Goal: Information Seeking & Learning: Learn about a topic

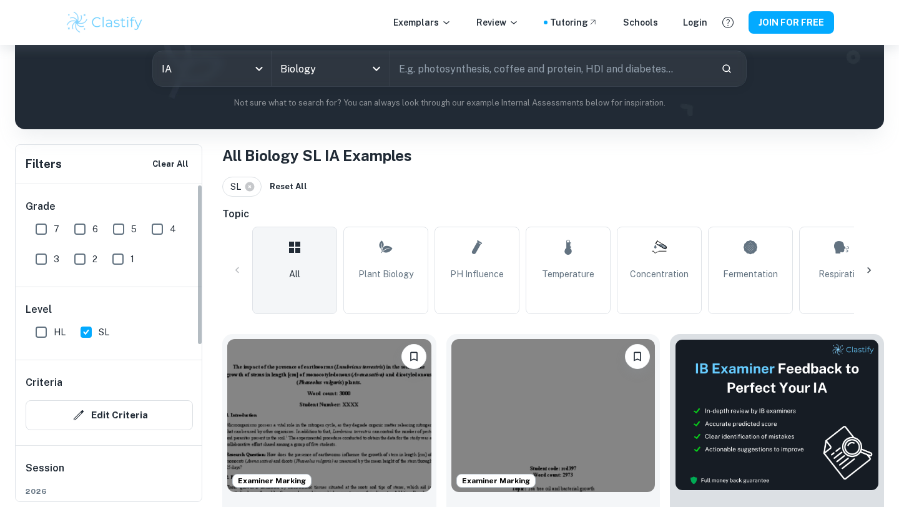
scroll to position [152, 0]
click at [120, 230] on input "5" at bounding box center [118, 229] width 25 height 25
checkbox input "true"
click at [77, 226] on input "6" at bounding box center [79, 229] width 25 height 25
checkbox input "true"
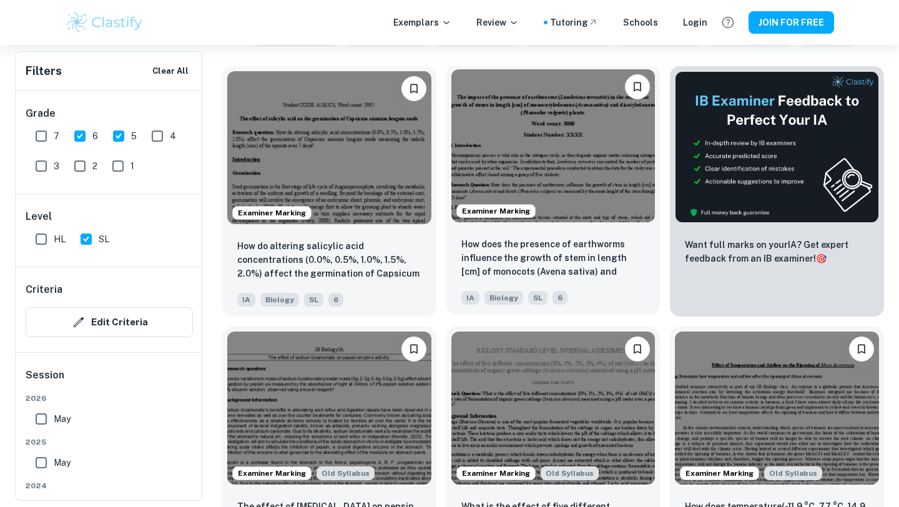
scroll to position [418, 0]
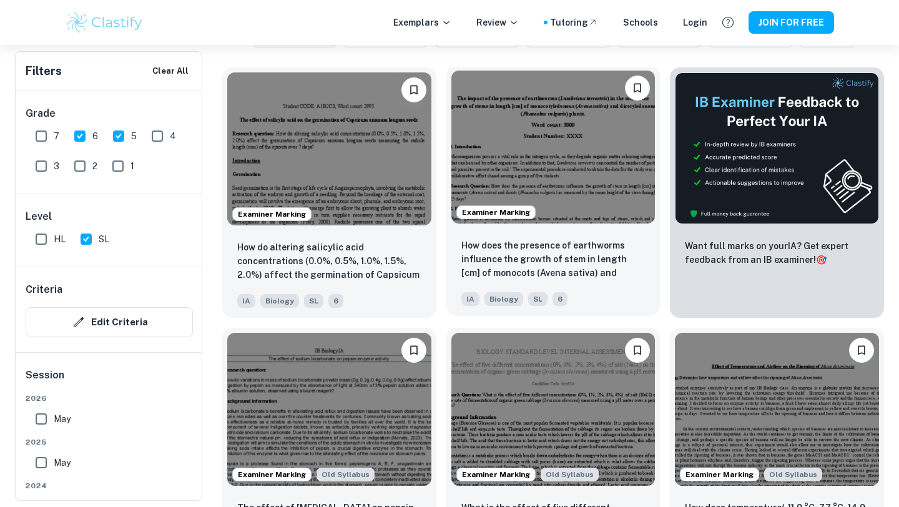
click at [561, 179] on img at bounding box center [554, 147] width 204 height 153
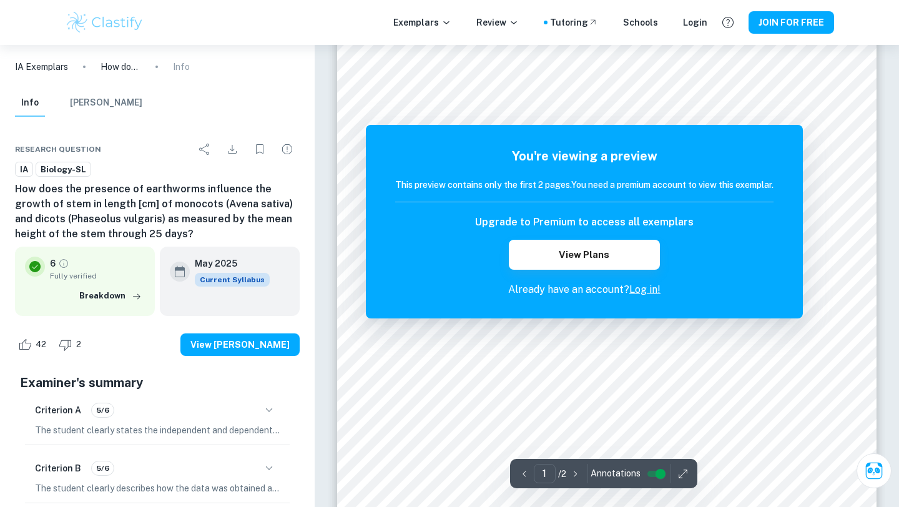
scroll to position [40, 0]
